Goal: Book appointment/travel/reservation

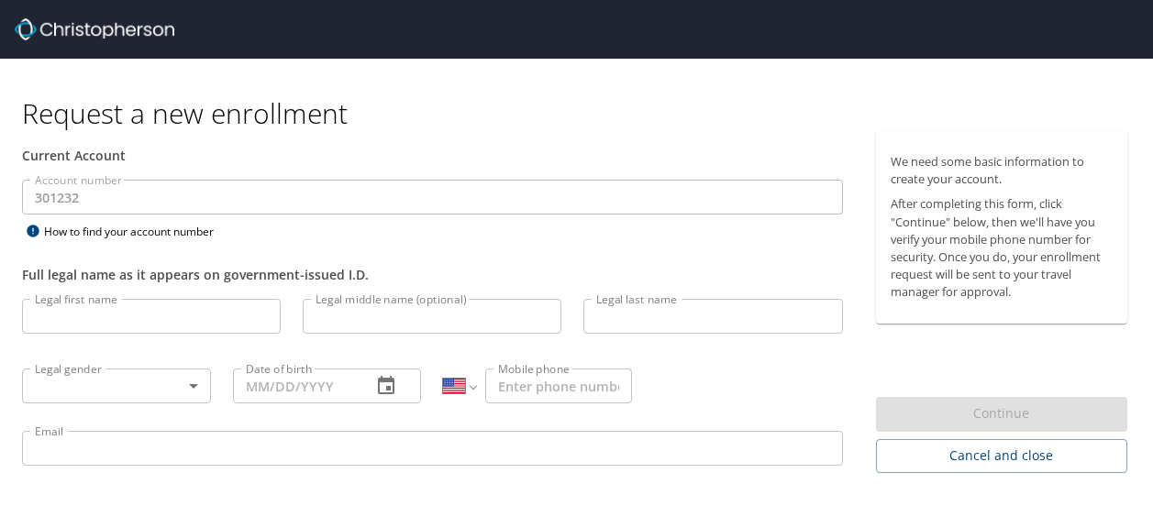
select select "US"
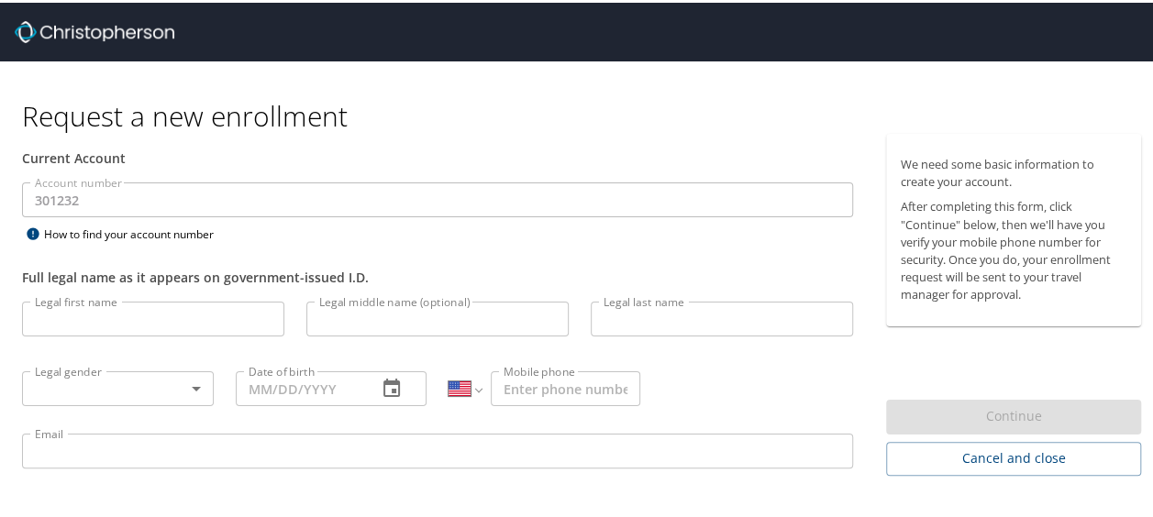
scroll to position [47, 0]
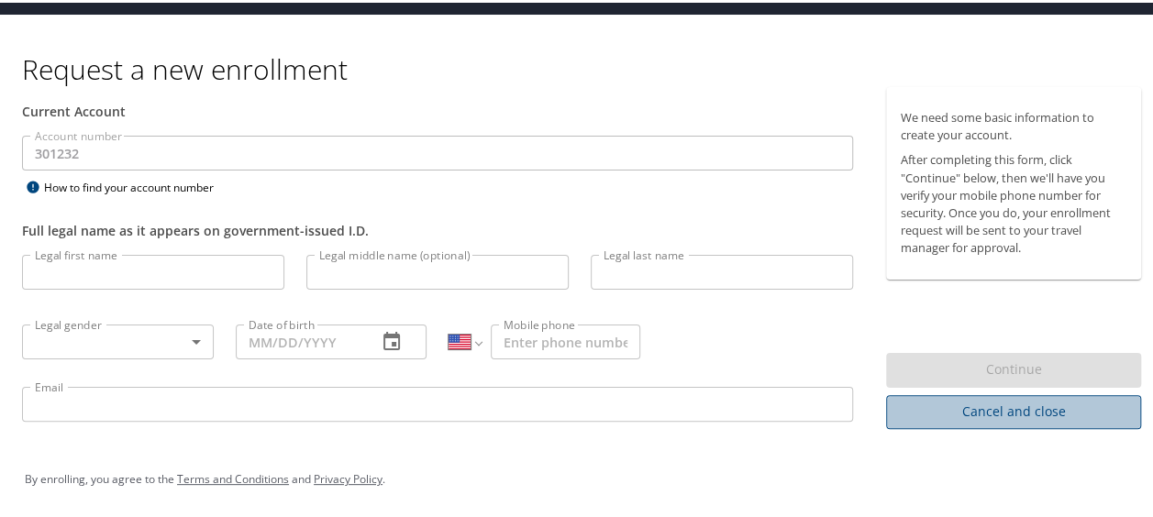
click at [1047, 416] on span "Cancel and close" at bounding box center [1014, 409] width 226 height 23
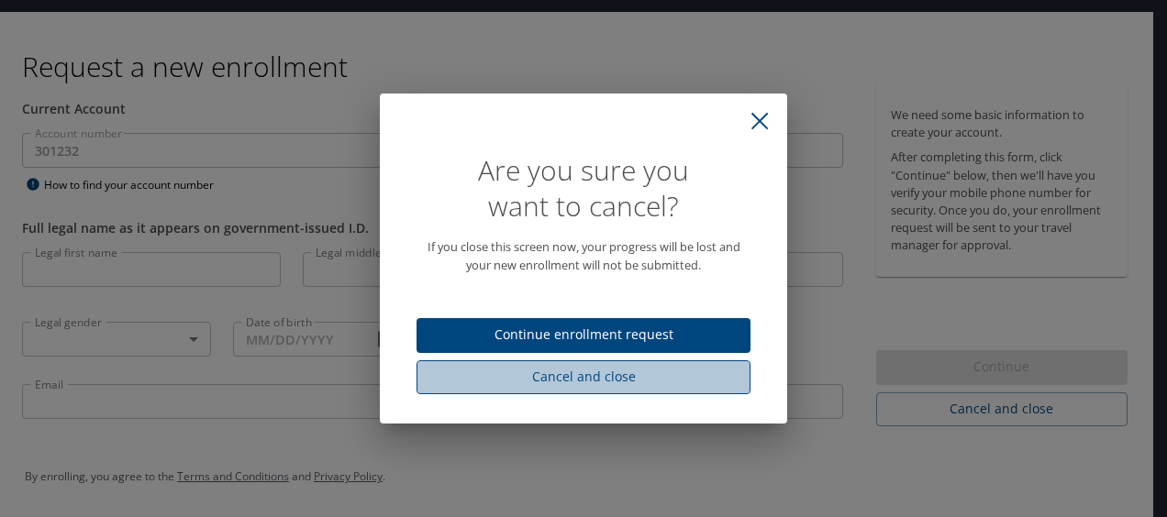
click at [641, 363] on button "Cancel and close" at bounding box center [583, 377] width 334 height 34
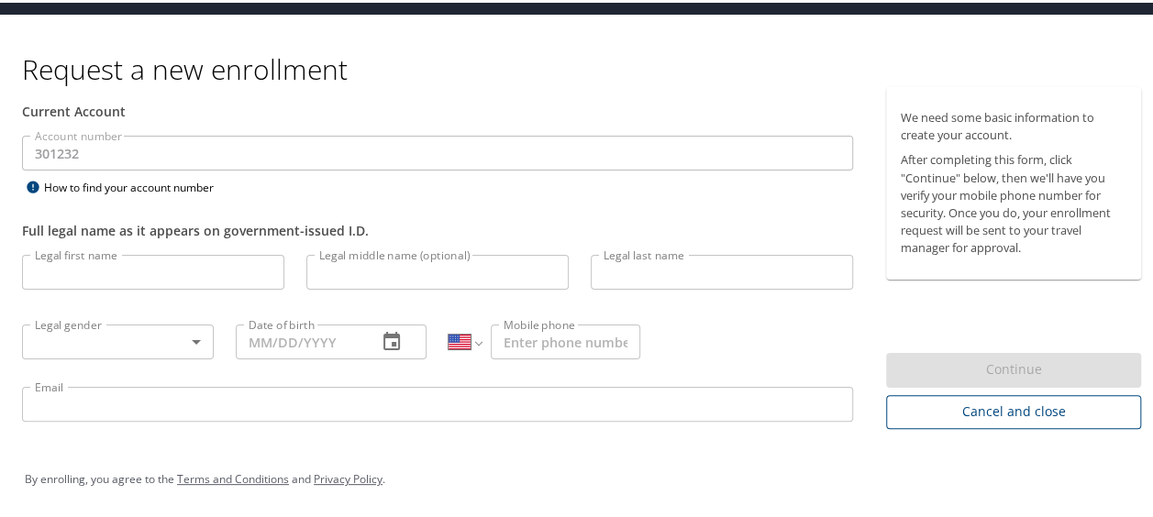
click at [1035, 406] on span "Cancel and close" at bounding box center [1014, 409] width 226 height 23
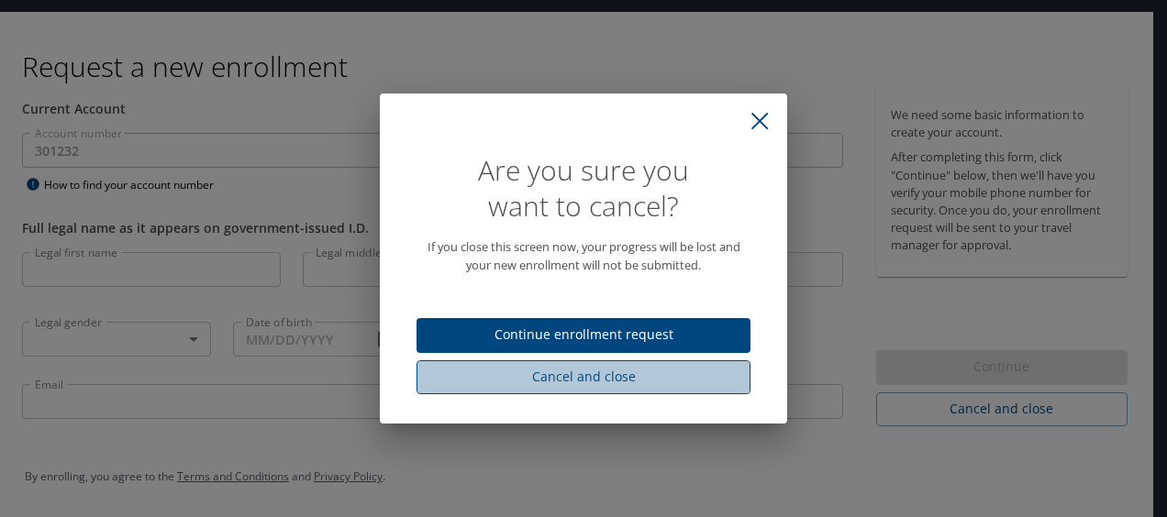
click at [678, 373] on span "Cancel and close" at bounding box center [583, 377] width 305 height 23
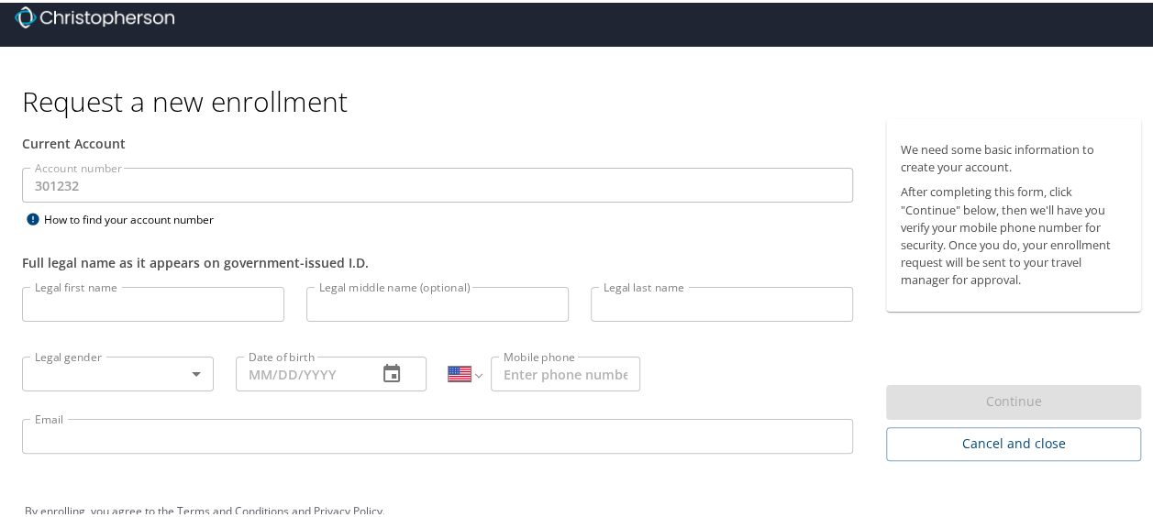
scroll to position [0, 0]
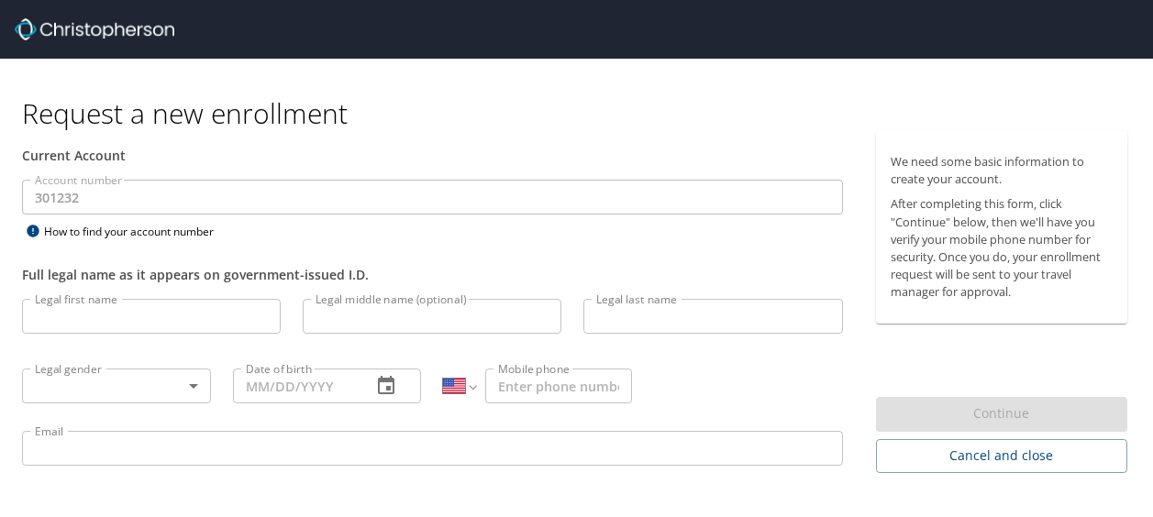
select select "US"
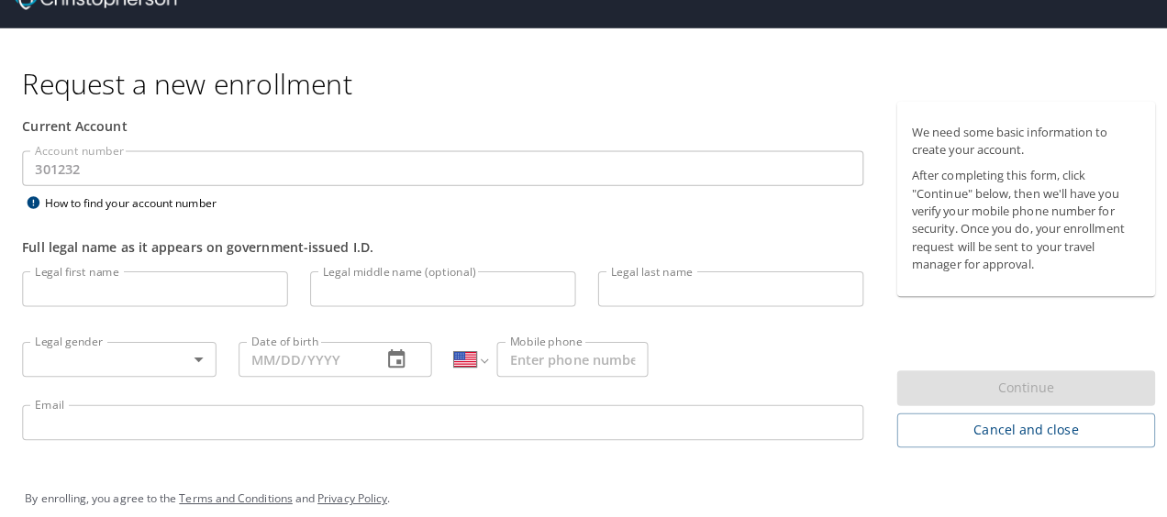
scroll to position [47, 0]
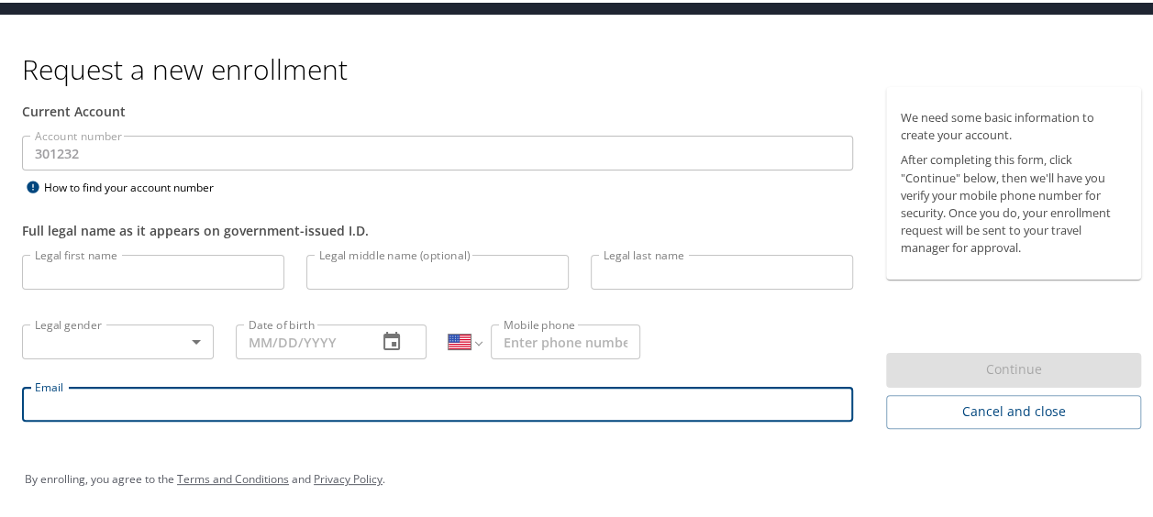
click at [473, 415] on input "Email" at bounding box center [437, 401] width 831 height 35
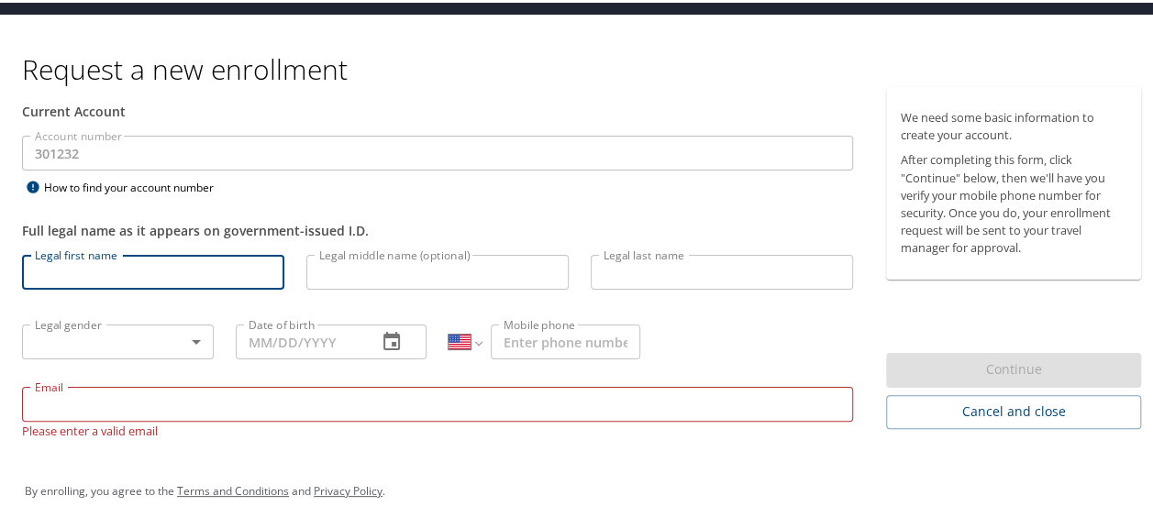
click at [245, 268] on input "Legal first name" at bounding box center [153, 269] width 262 height 35
click at [58, 268] on input "ANdrea" at bounding box center [153, 269] width 262 height 35
click at [55, 267] on input "ANdrea" at bounding box center [153, 269] width 262 height 35
type input "Andrea"
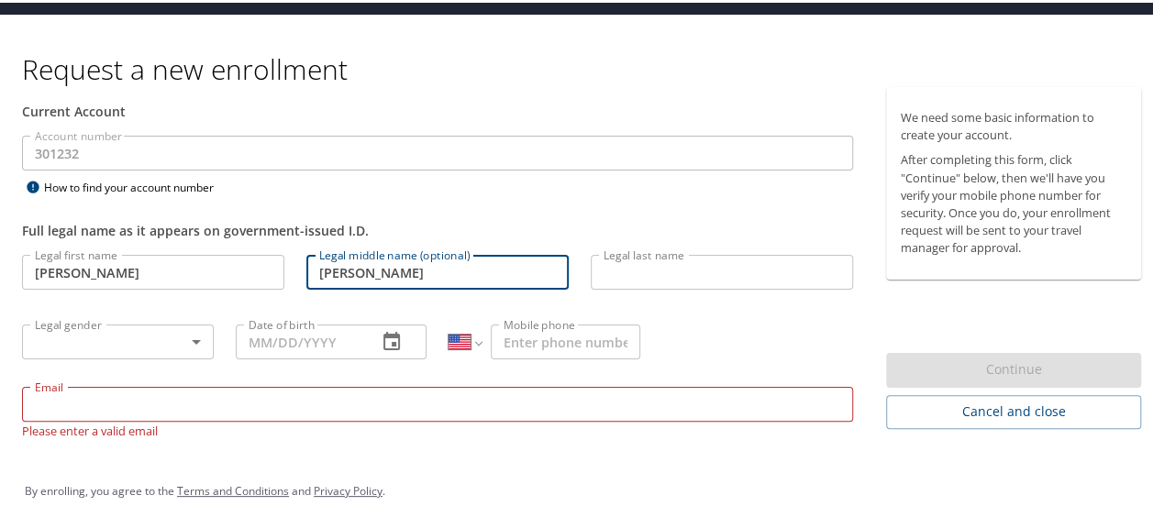
type input "Danielle"
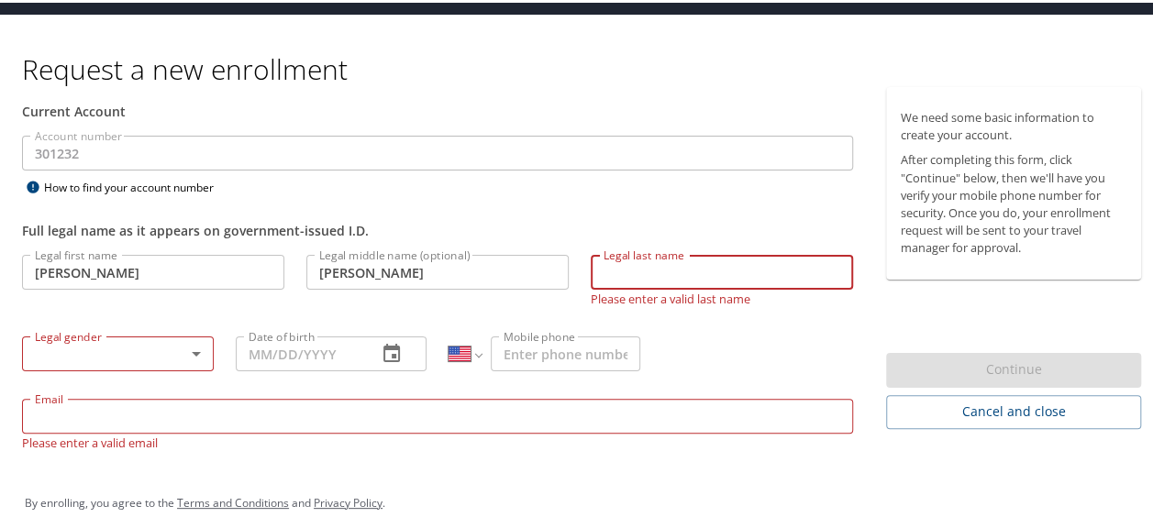
click at [700, 274] on input "Legal last name" at bounding box center [722, 269] width 262 height 35
type input "Harris"
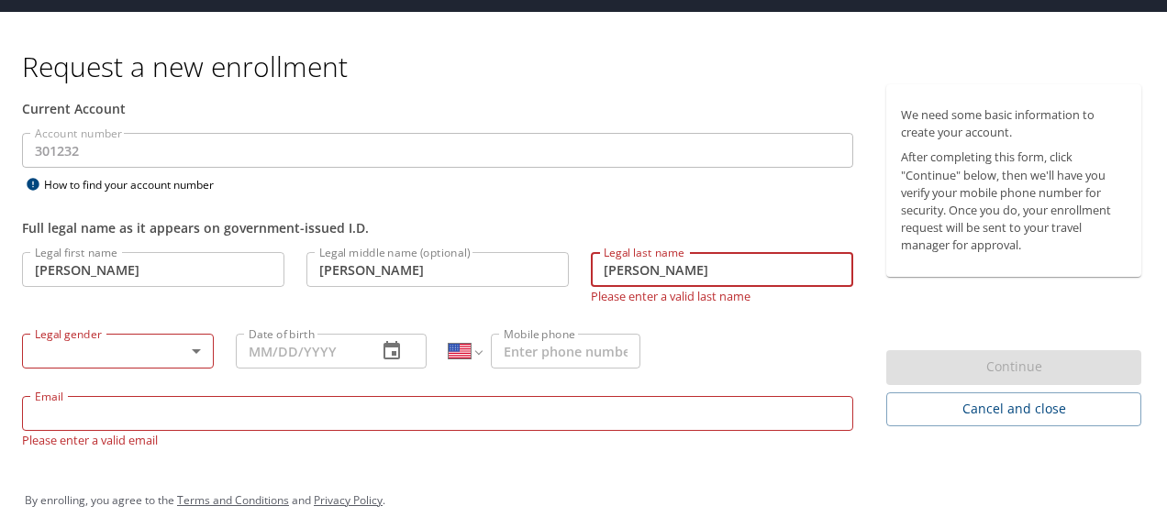
click at [197, 350] on body "Request a new enrollment Current Account Account number 301232 Account number H…" at bounding box center [583, 211] width 1167 height 517
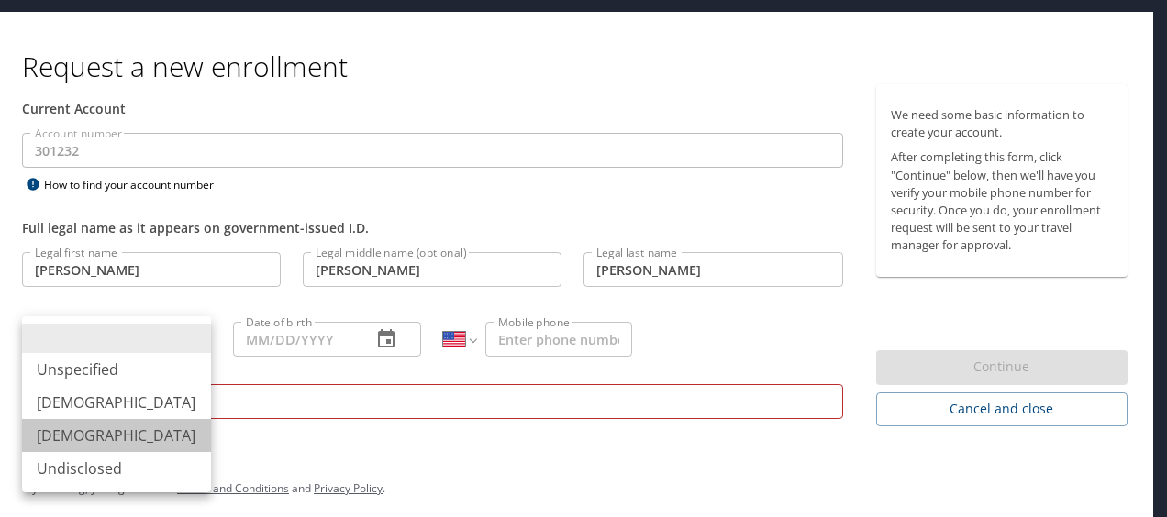
drag, startPoint x: 143, startPoint y: 427, endPoint x: 240, endPoint y: 338, distance: 131.8
click at [145, 427] on li "Female" at bounding box center [116, 435] width 189 height 33
type input "Female"
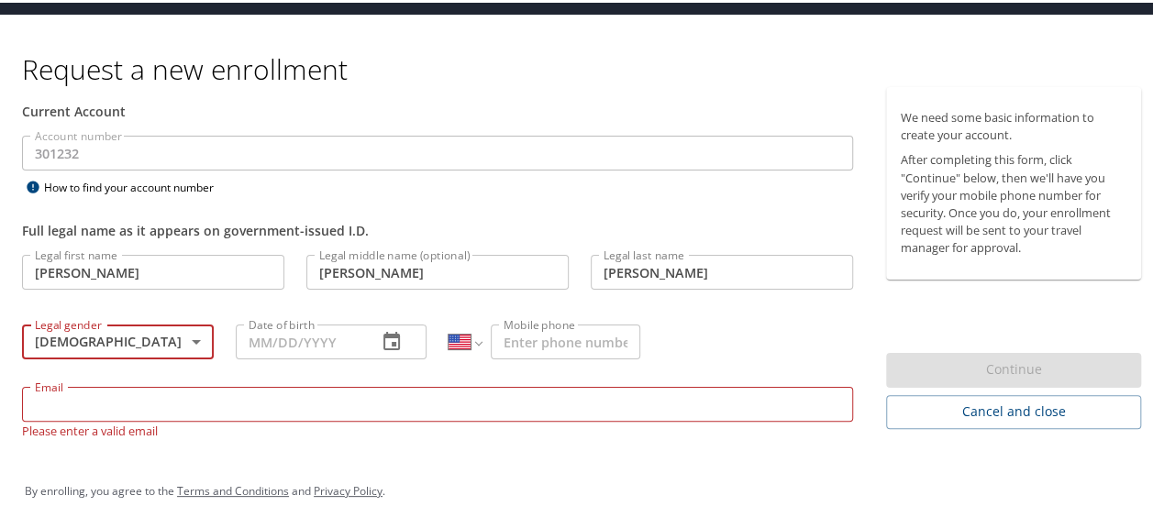
click at [302, 341] on input "Date of birth" at bounding box center [300, 339] width 128 height 35
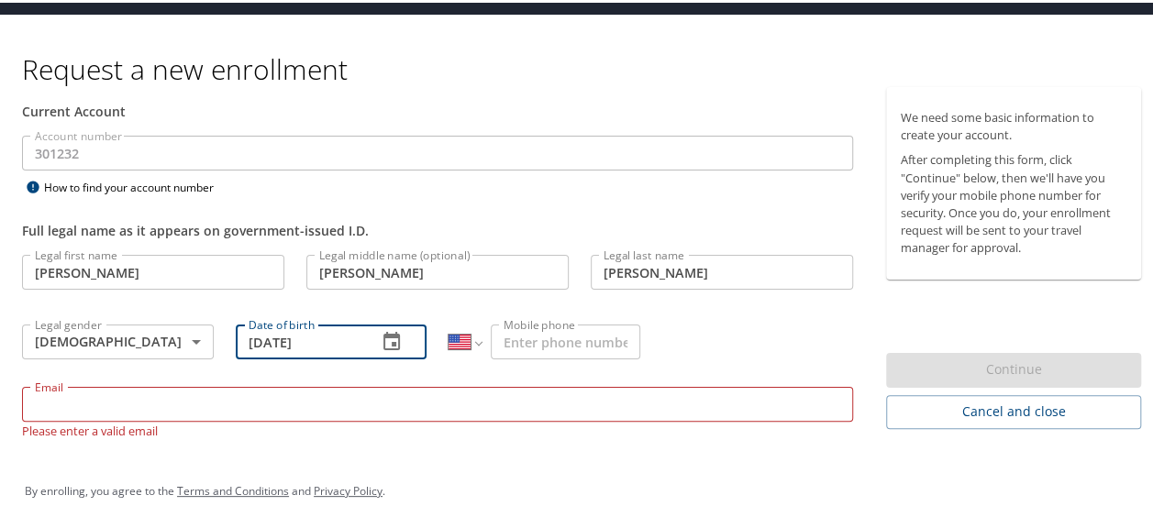
type input "01/25/1984"
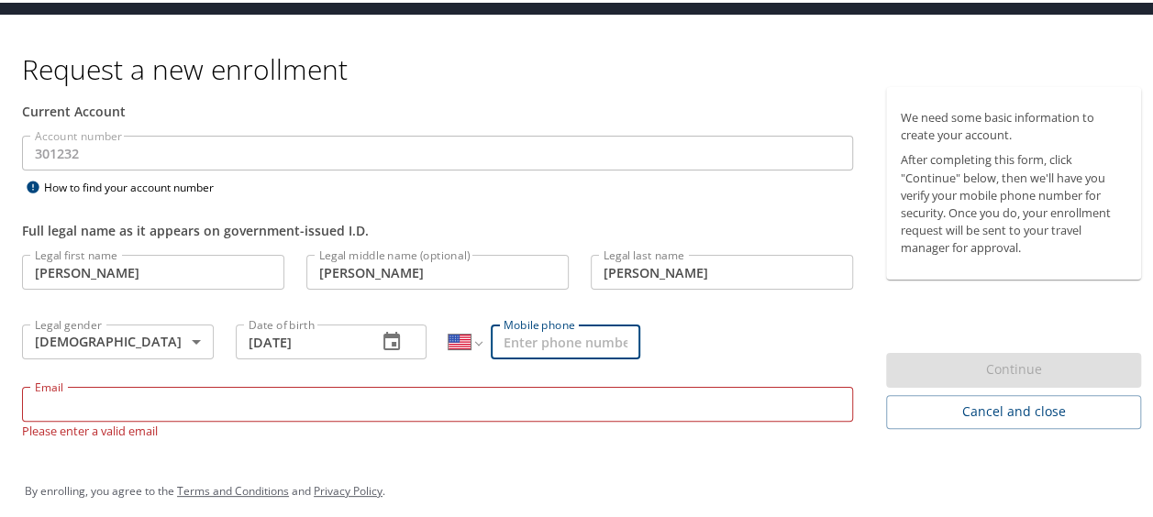
click at [511, 335] on input "Mobile phone" at bounding box center [566, 339] width 150 height 35
type input "(850) 933-1479"
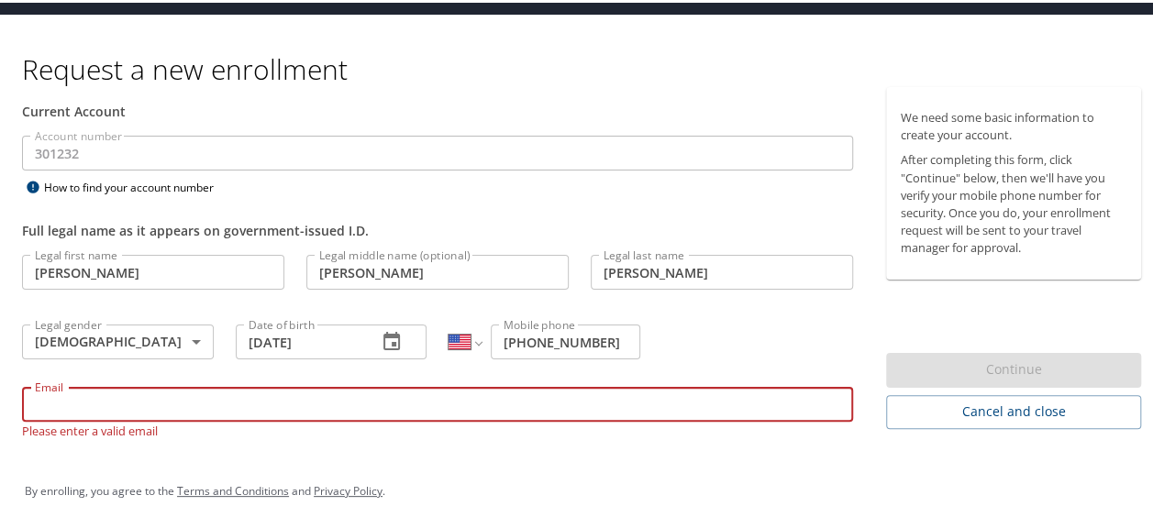
click at [466, 413] on input "Email" at bounding box center [437, 401] width 831 height 35
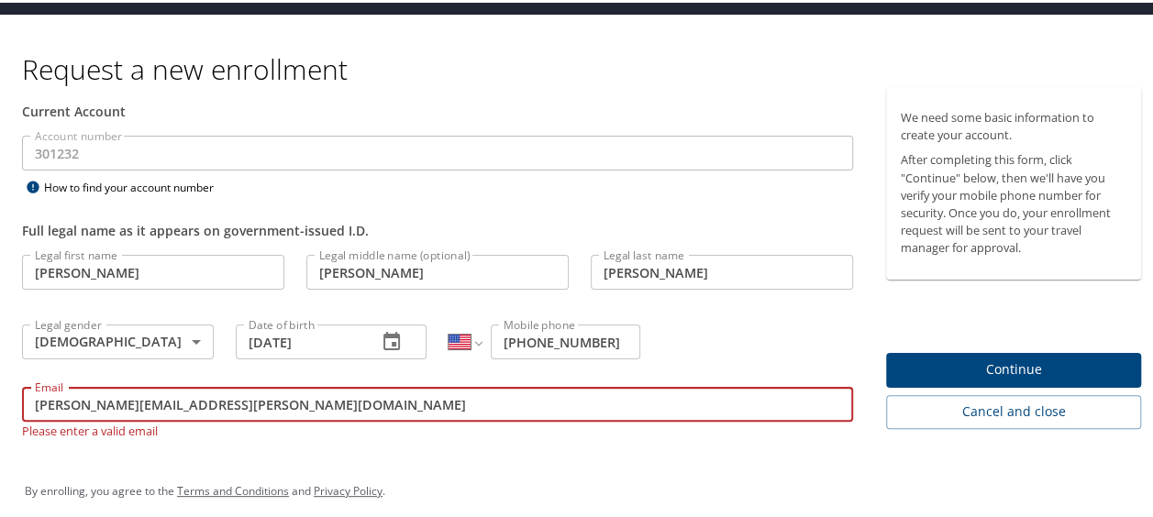
type input "andrea.harris@triocommunitymeals.com"
click at [1016, 352] on button "Continue" at bounding box center [1013, 368] width 255 height 36
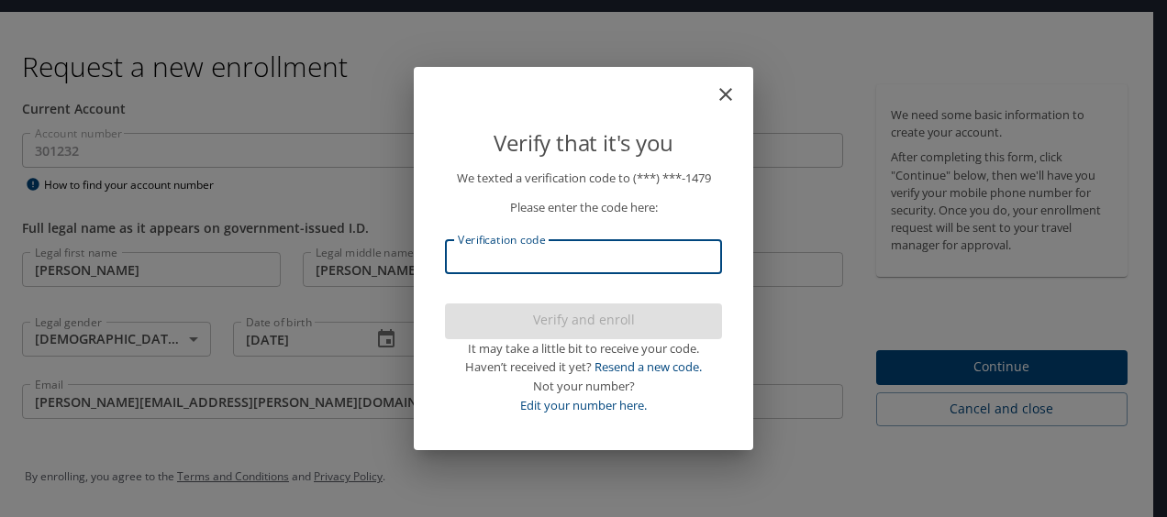
click at [613, 248] on input "Verification code" at bounding box center [583, 256] width 277 height 35
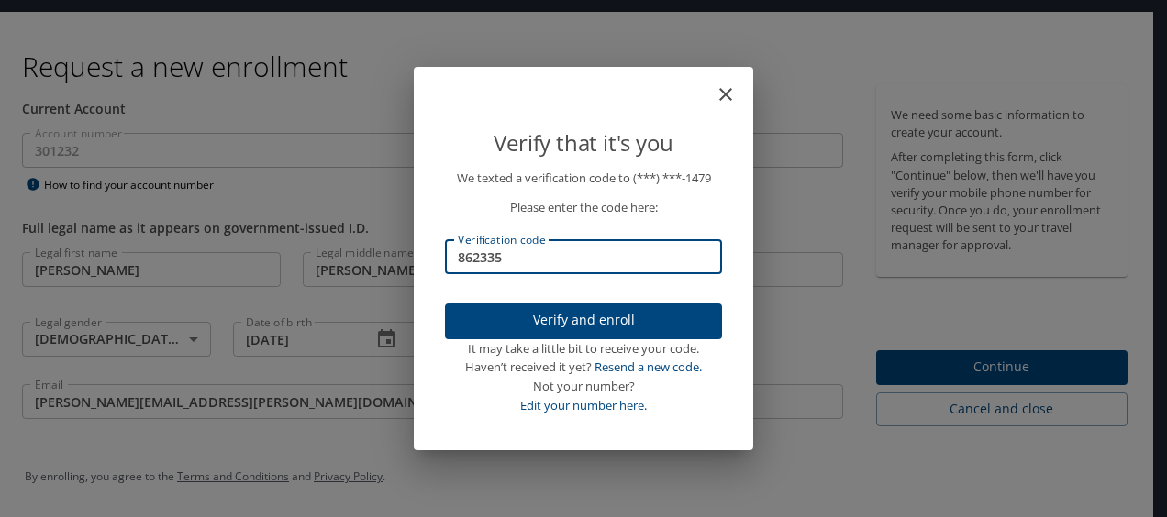
type input "862335"
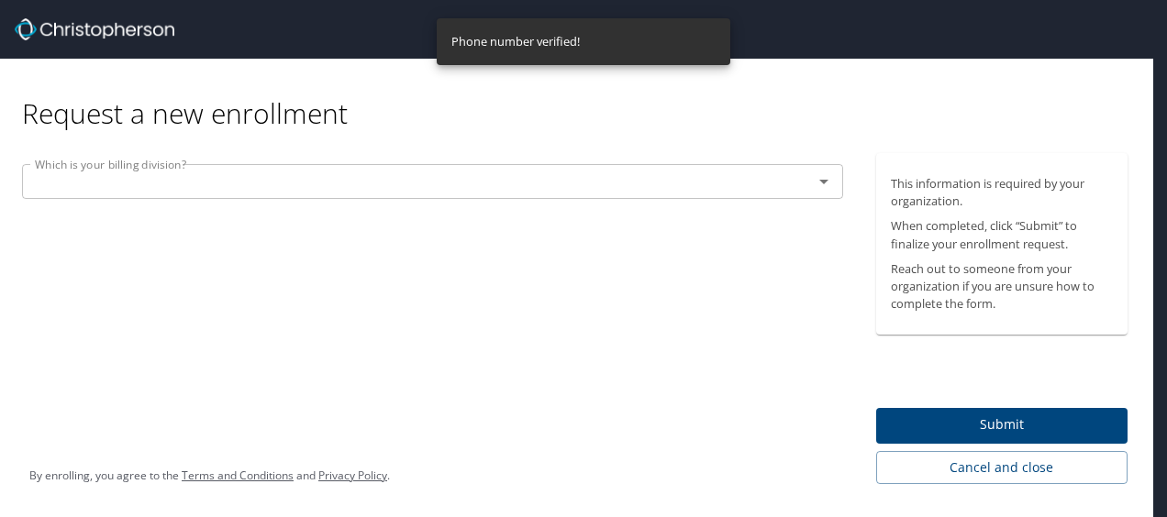
scroll to position [0, 0]
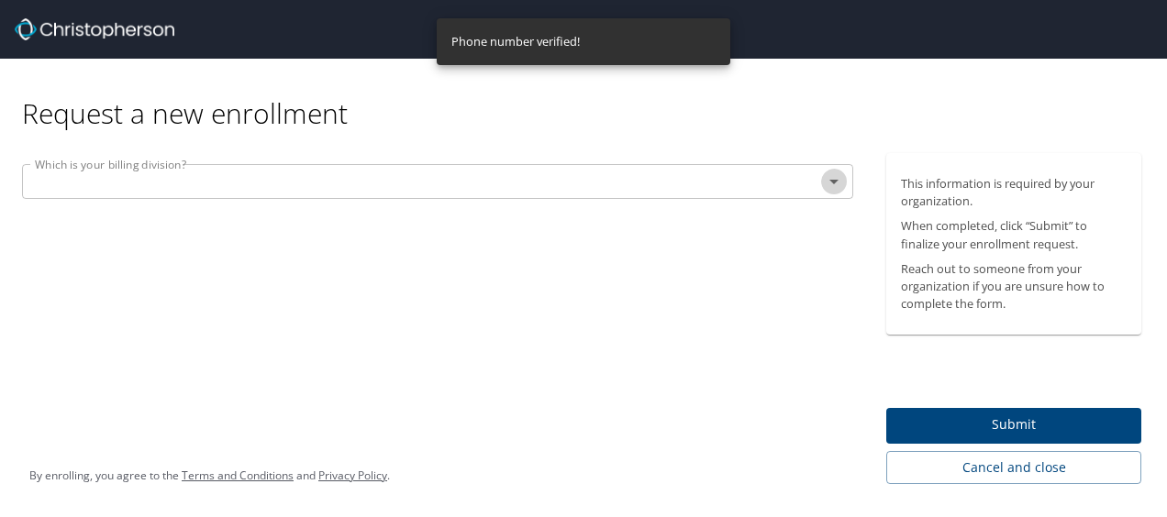
click at [833, 185] on icon "Open" at bounding box center [834, 182] width 22 height 22
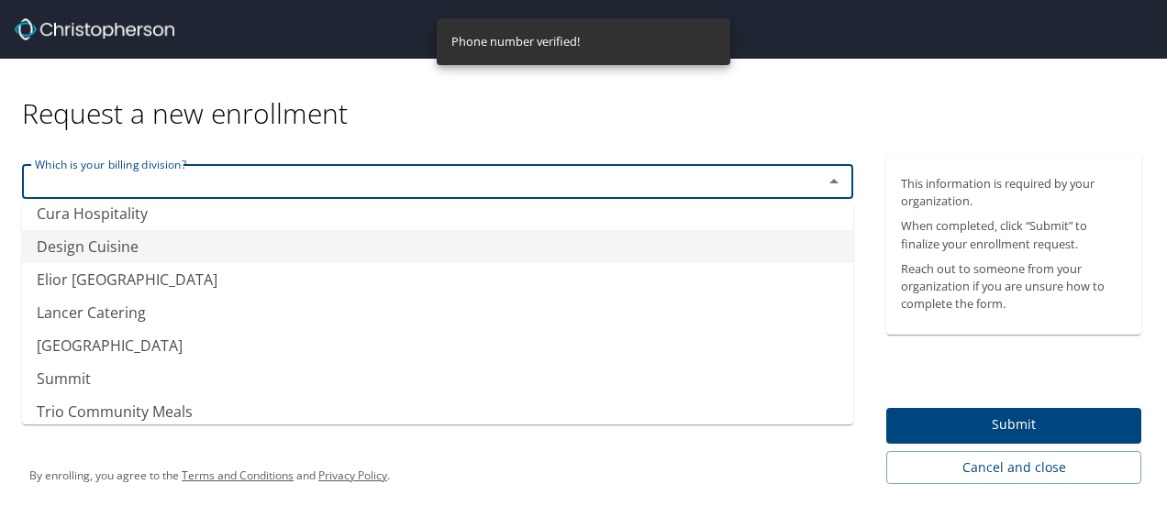
scroll to position [222, 0]
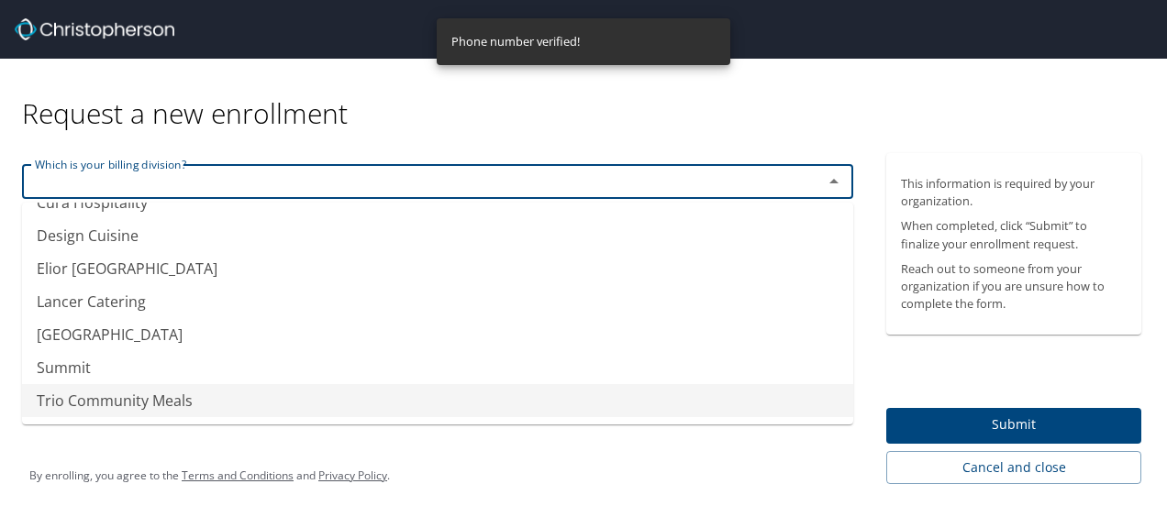
click at [268, 407] on li "Trio Community Meals" at bounding box center [437, 400] width 831 height 33
type input "Trio Community Meals"
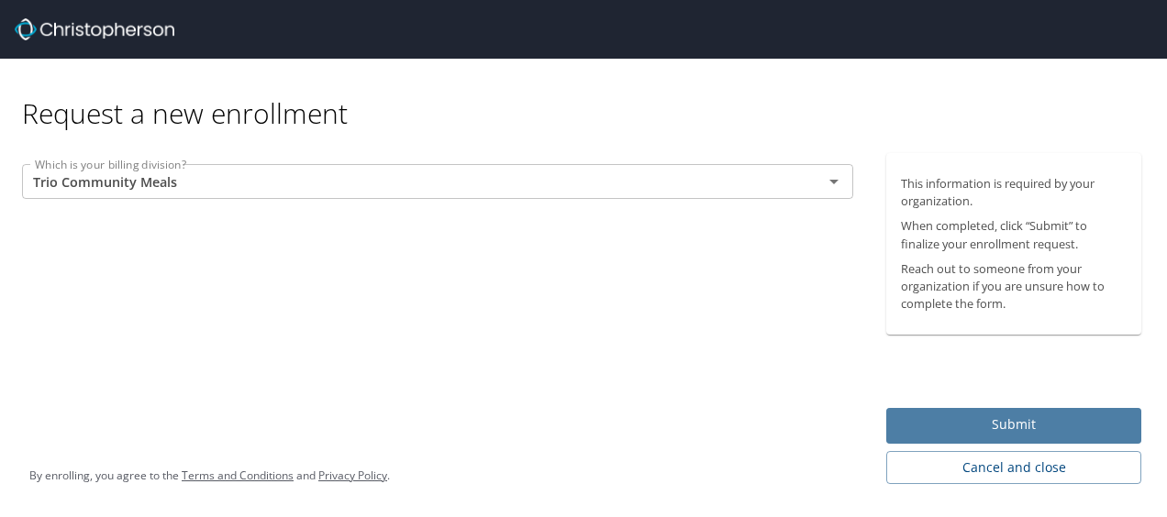
click at [1015, 426] on span "Submit" at bounding box center [1014, 425] width 226 height 23
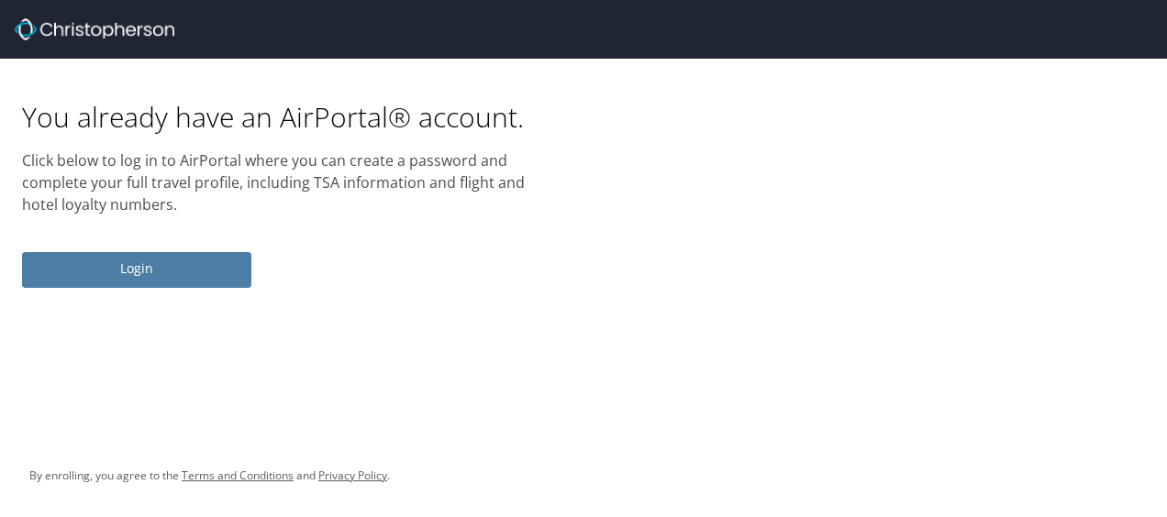
click at [181, 266] on span "Login" at bounding box center [137, 269] width 200 height 23
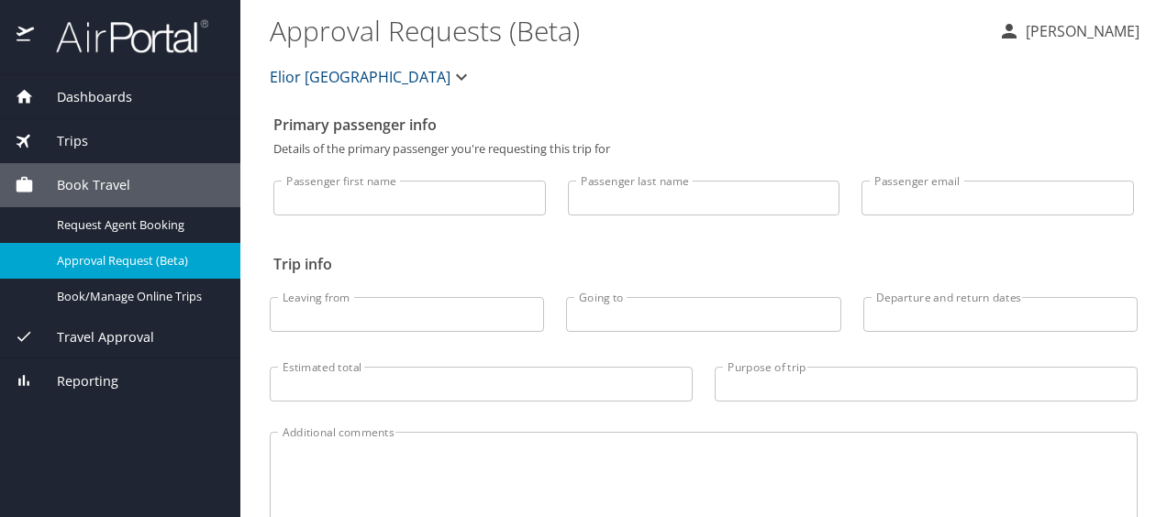
click at [677, 498] on textarea "Additional comments" at bounding box center [704, 492] width 842 height 87
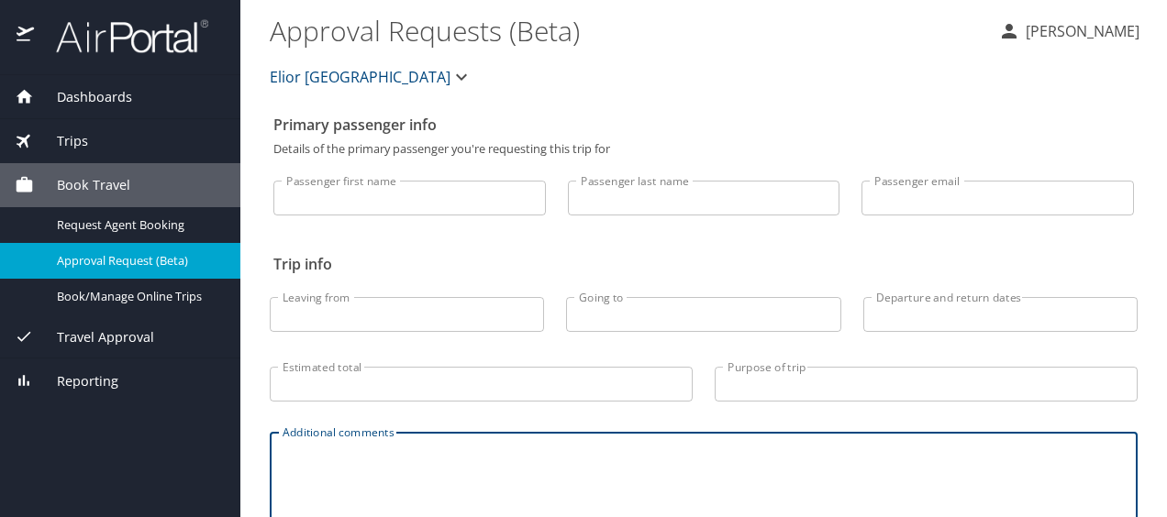
click at [498, 202] on input "Passenger first name" at bounding box center [409, 198] width 272 height 35
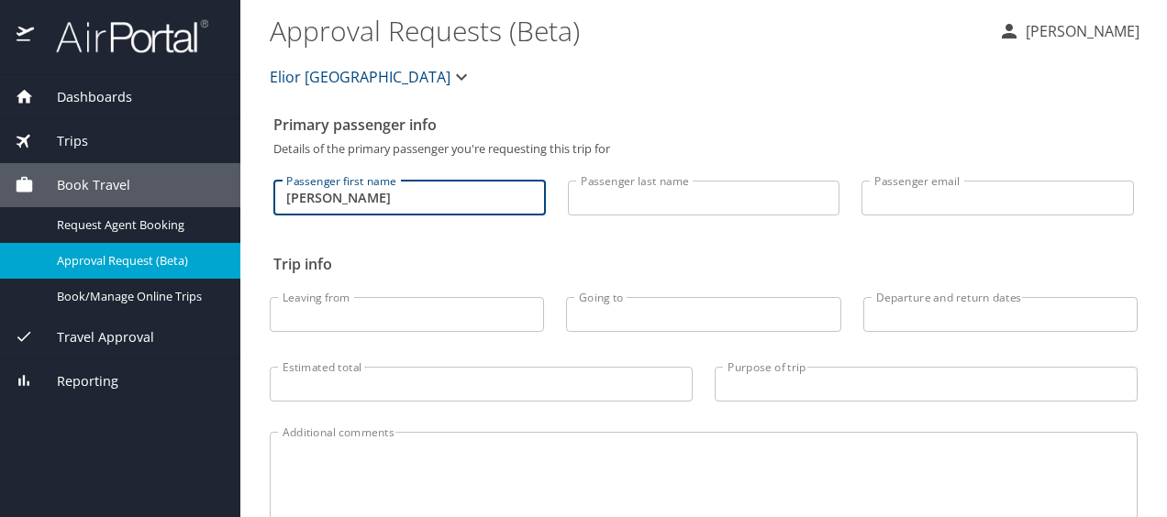
type input "Andrea"
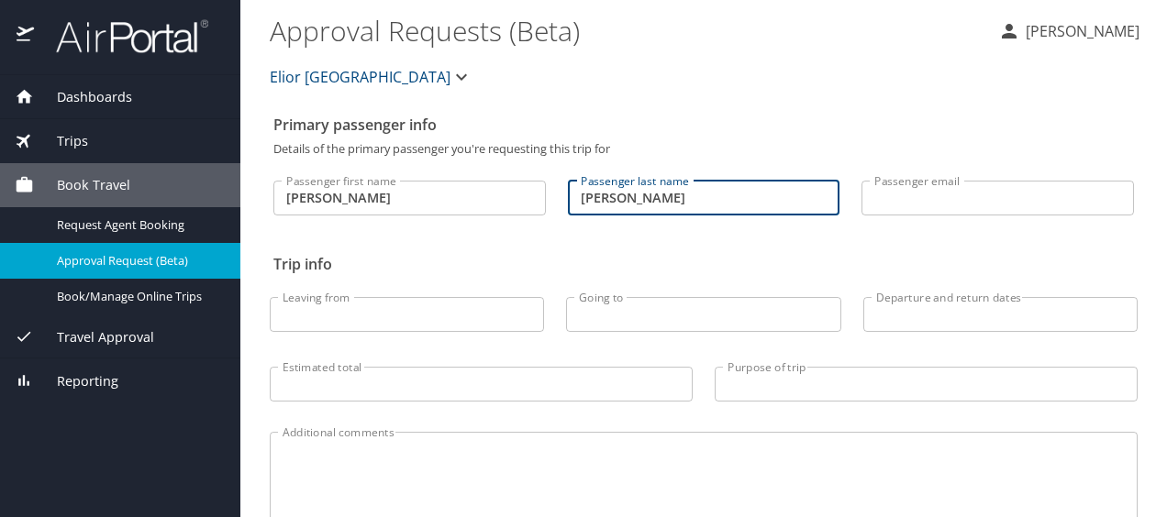
type input "Harris"
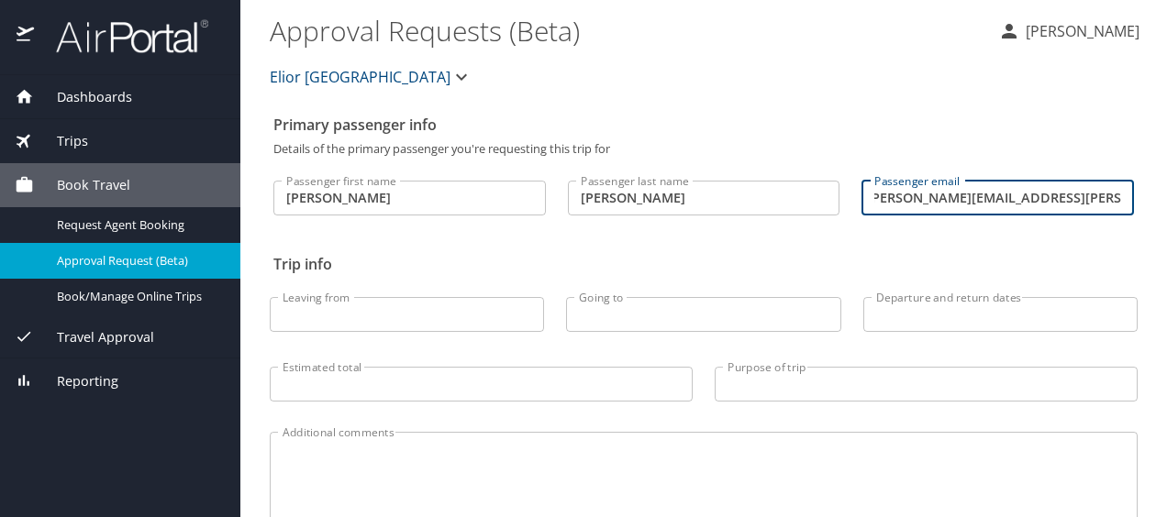
scroll to position [0, 20]
type input "andrea.harris@triocommunitymeals.com"
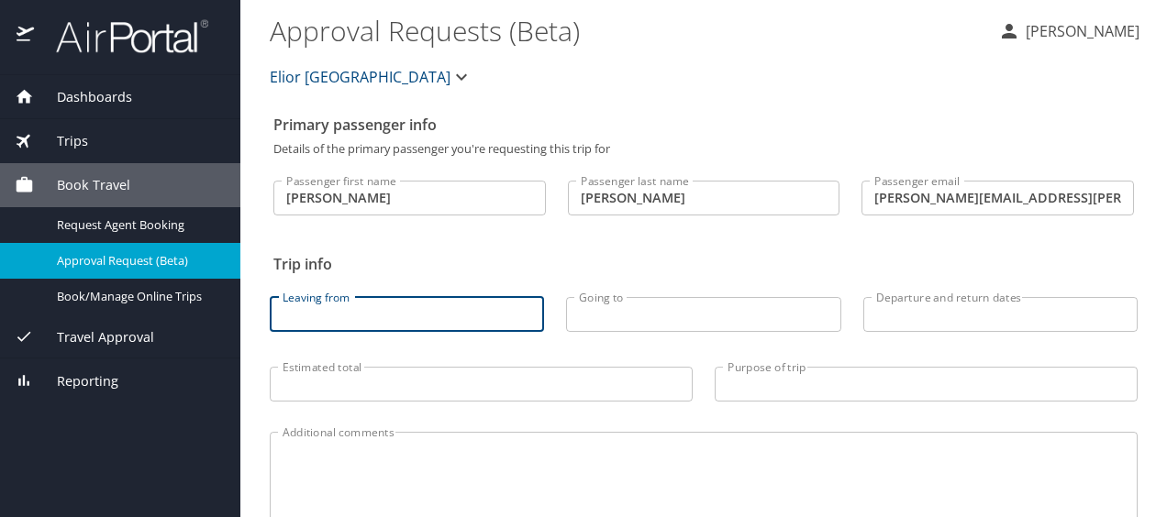
drag, startPoint x: 476, startPoint y: 306, endPoint x: 513, endPoint y: 299, distance: 37.4
click at [476, 305] on input "Leaving from" at bounding box center [407, 314] width 274 height 35
type input "Tallahassee, FL"
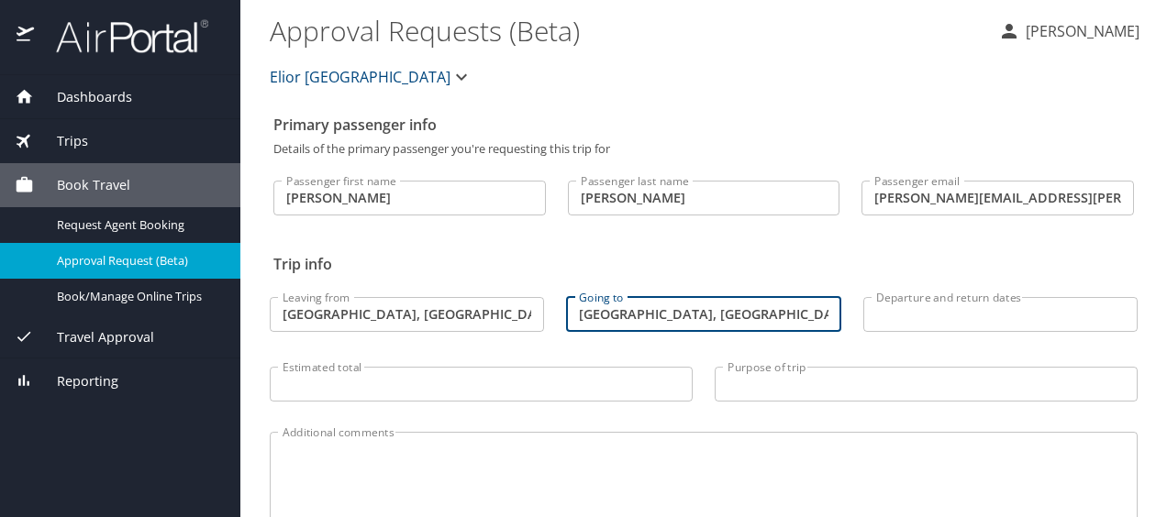
type input "Atlanta, GA"
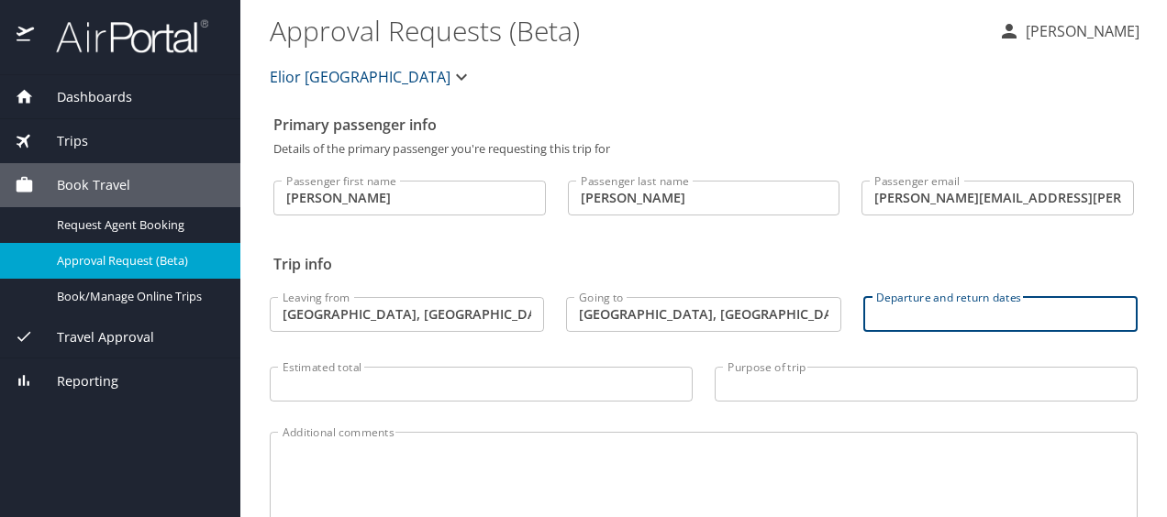
click at [957, 306] on input "Departure and return dates" at bounding box center [1000, 314] width 274 height 35
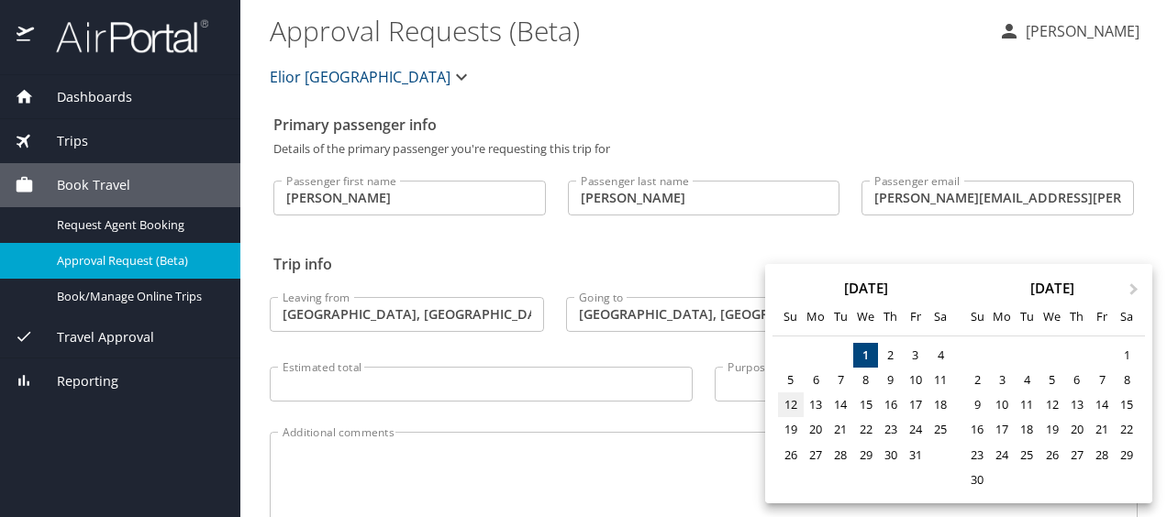
click at [790, 403] on div "12" at bounding box center [790, 405] width 25 height 25
click at [919, 399] on div "17" at bounding box center [915, 405] width 25 height 25
type input "10/12/2025 🠦 10/17/2025"
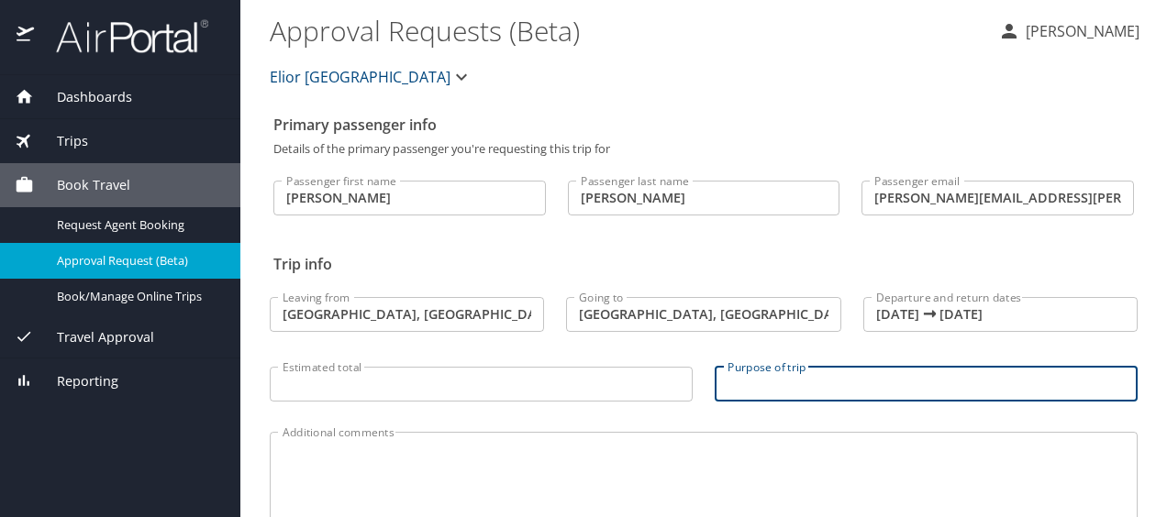
click at [827, 383] on input "Purpose of trip" at bounding box center [926, 384] width 423 height 35
type input "T"
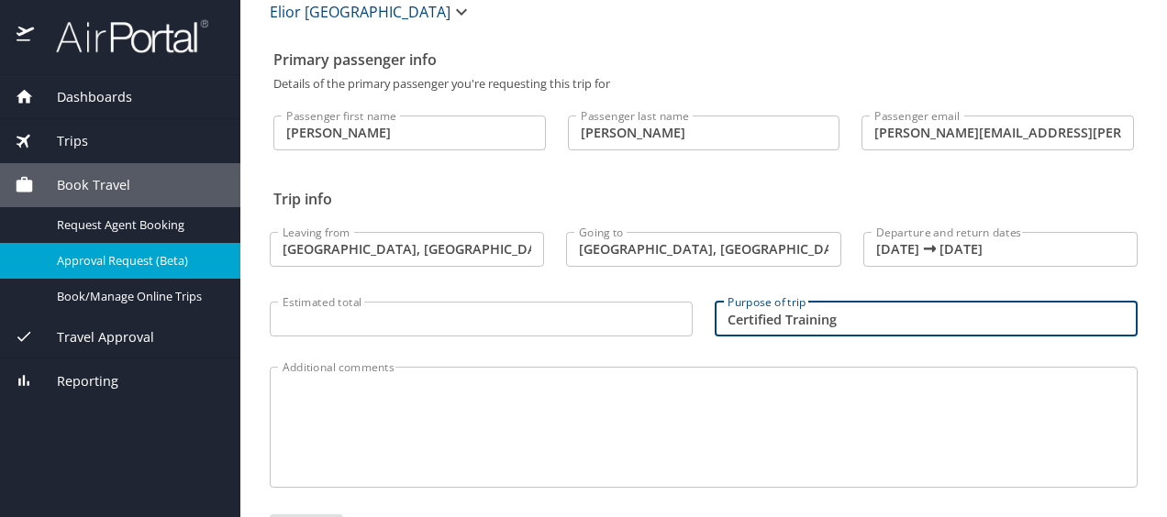
scroll to position [138, 0]
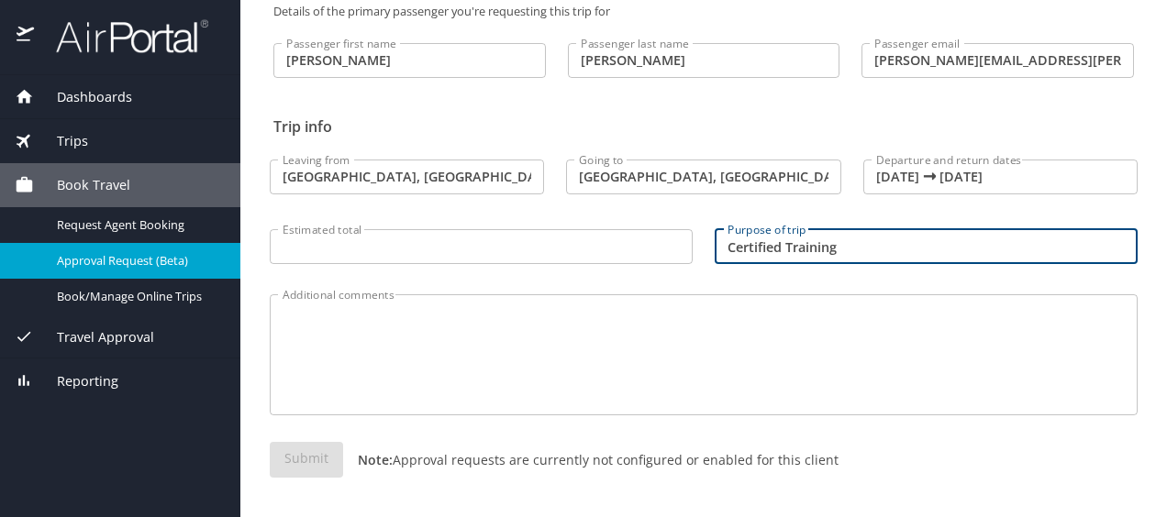
type input "Certified Training"
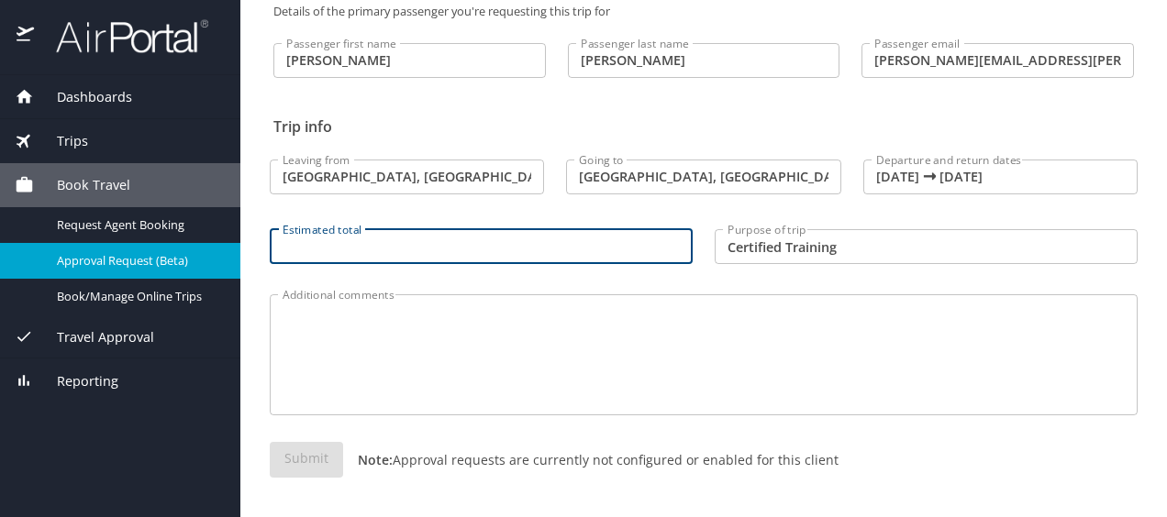
click at [460, 238] on input "Estimated total" at bounding box center [481, 246] width 423 height 35
type input "7"
type input "2000.00"
click at [453, 336] on textarea "Additional comments" at bounding box center [704, 355] width 842 height 87
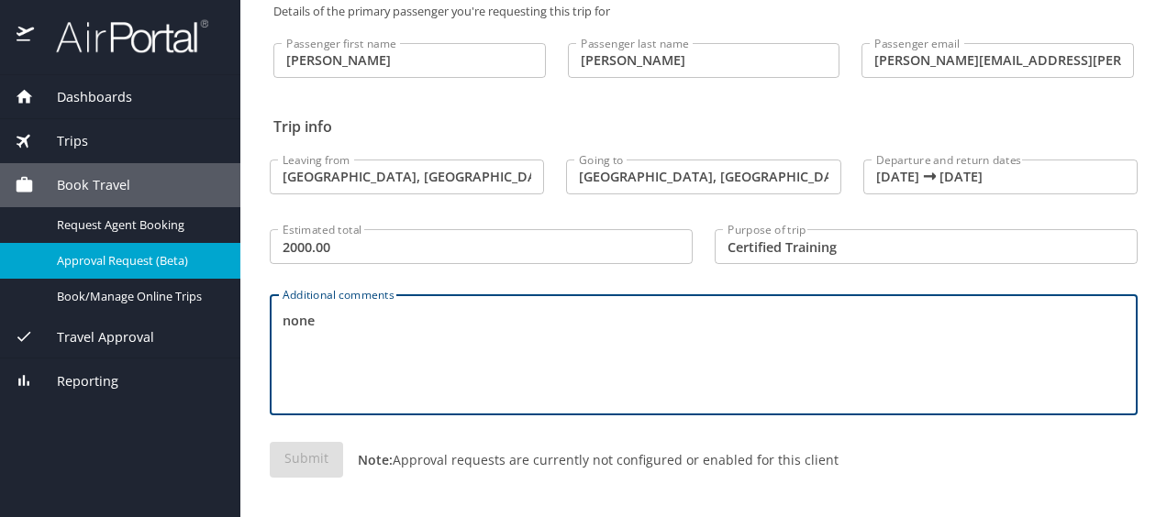
type textarea "none"
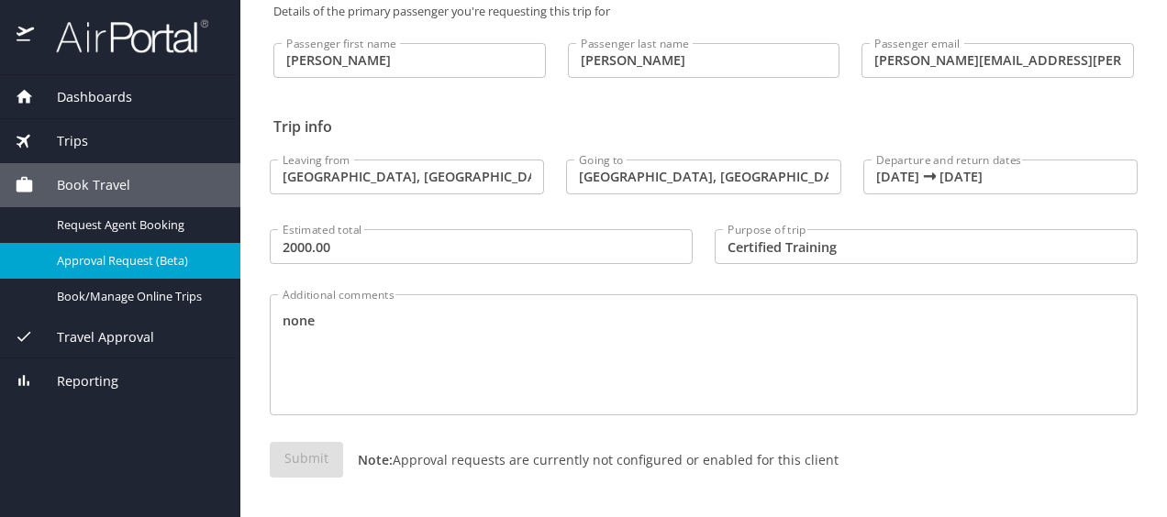
click at [706, 500] on div "Submit Note: Approval requests are currently not configured or enabled for this…" at bounding box center [704, 474] width 868 height 65
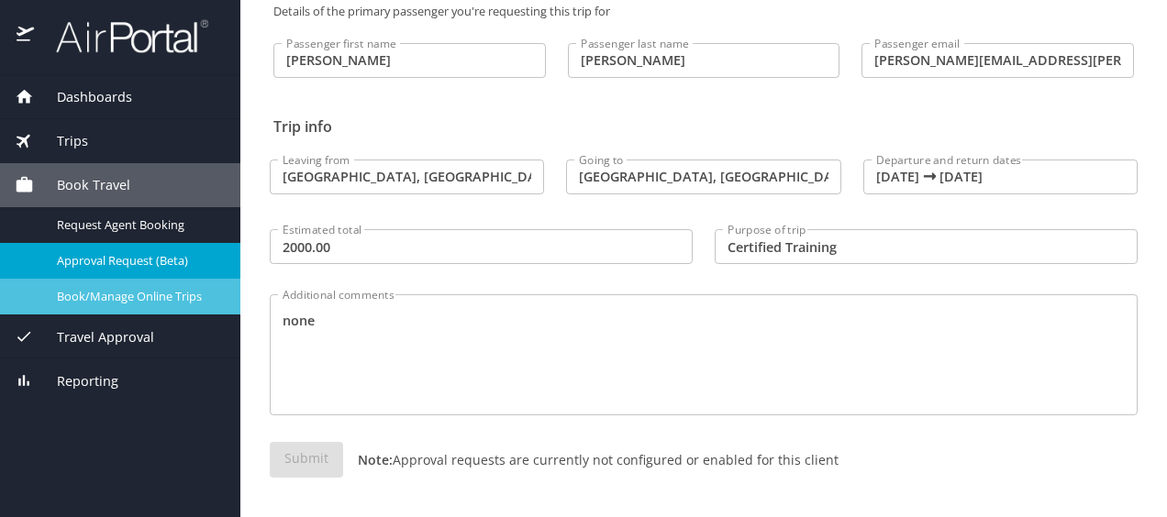
click at [196, 301] on span "Book/Manage Online Trips" at bounding box center [137, 296] width 161 height 17
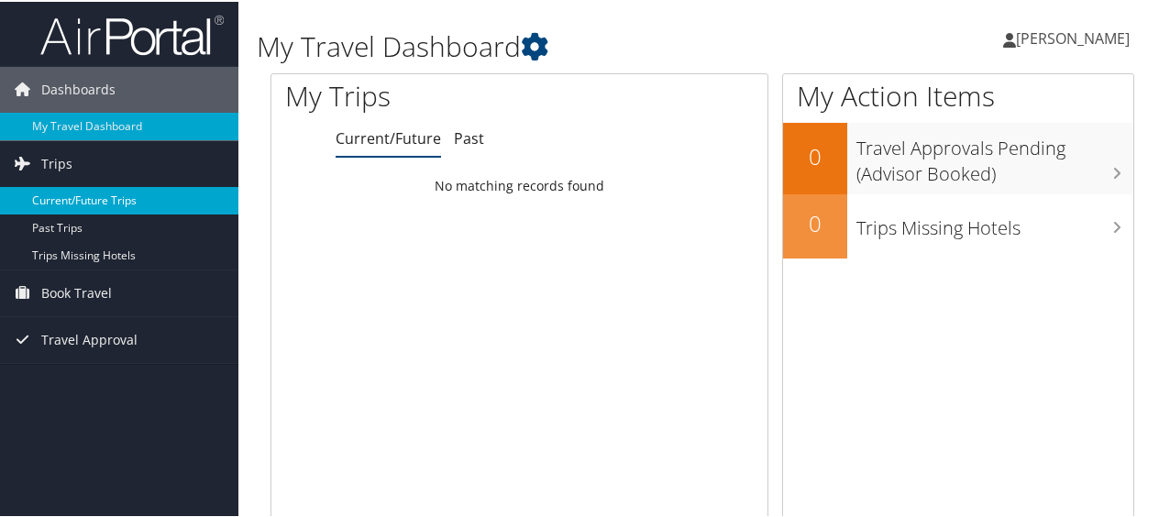
click at [130, 198] on link "Current/Future Trips" at bounding box center [119, 199] width 238 height 28
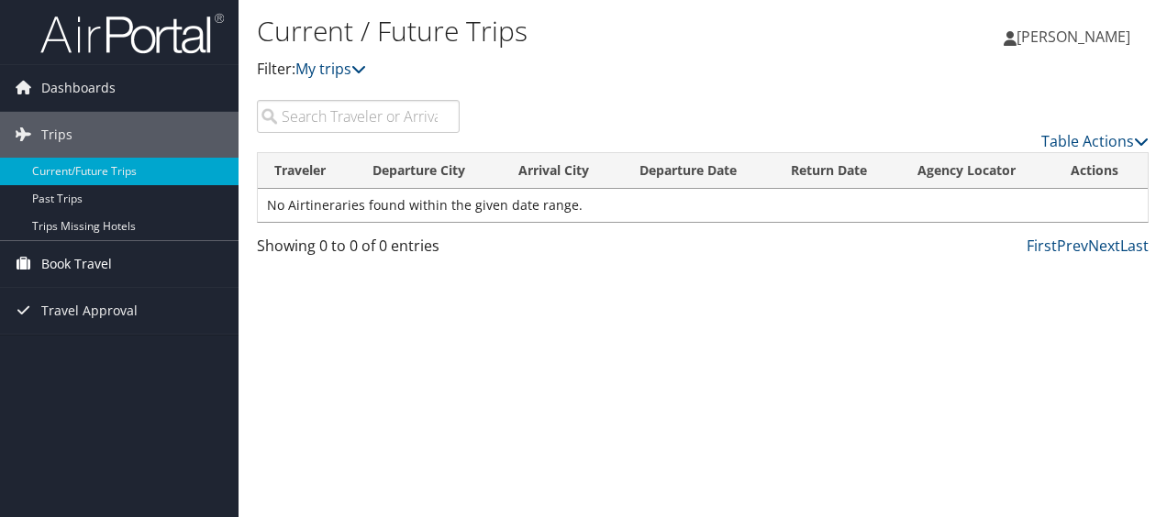
click at [94, 256] on span "Book Travel" at bounding box center [76, 264] width 71 height 46
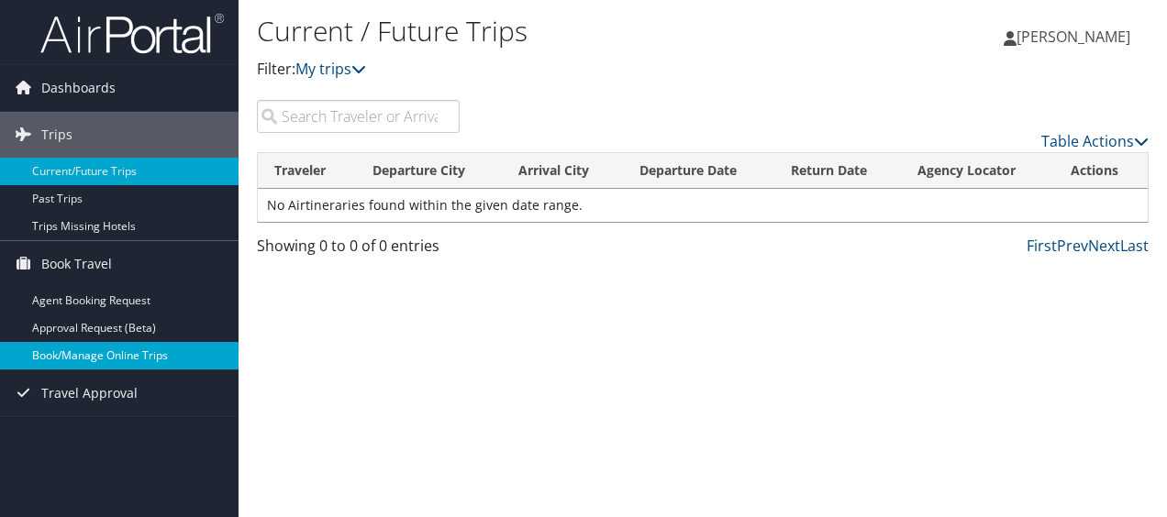
click at [103, 358] on link "Book/Manage Online Trips" at bounding box center [119, 356] width 238 height 28
